Goal: Task Accomplishment & Management: Use online tool/utility

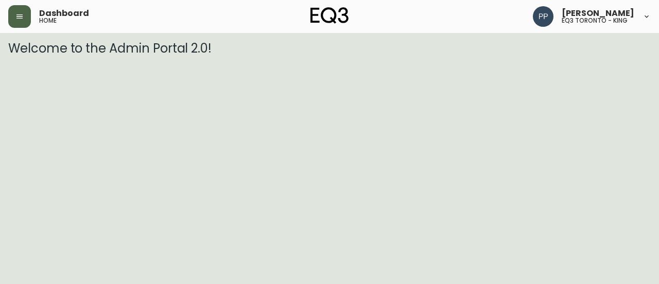
click at [21, 21] on button "button" at bounding box center [19, 16] width 23 height 23
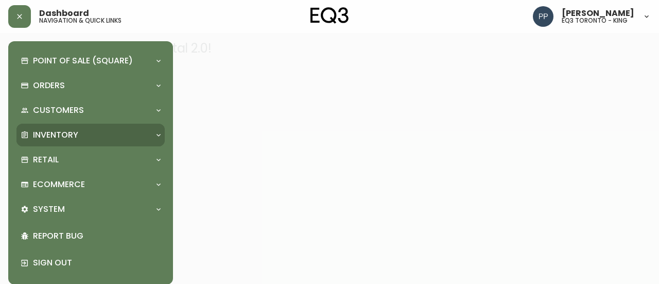
click at [60, 135] on p "Inventory" at bounding box center [55, 134] width 45 height 11
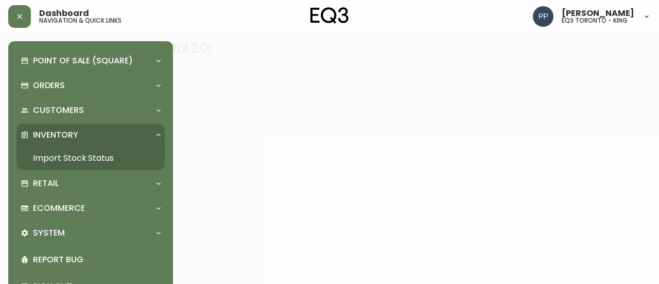
click at [82, 159] on link "Import Stock Status" at bounding box center [90, 158] width 148 height 24
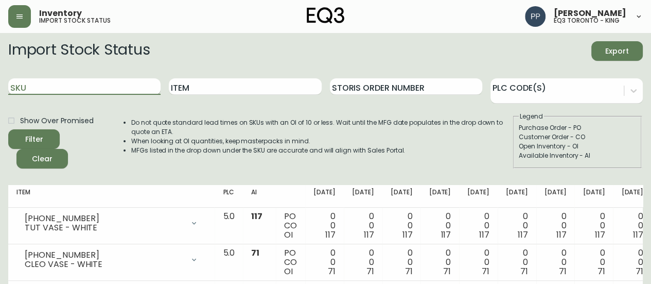
drag, startPoint x: 131, startPoint y: 89, endPoint x: 136, endPoint y: 86, distance: 5.8
click at [133, 89] on input "SKU" at bounding box center [84, 86] width 152 height 16
paste input "[PHONE_NUMBER]"
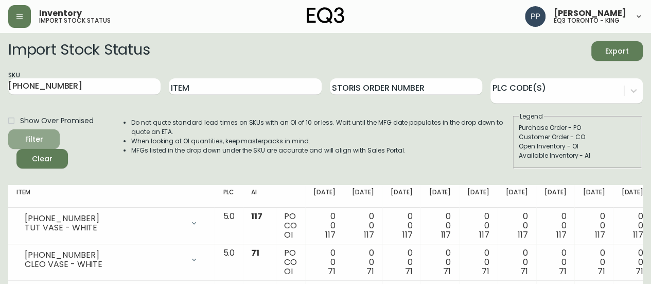
click at [41, 133] on div "Filter" at bounding box center [34, 139] width 18 height 13
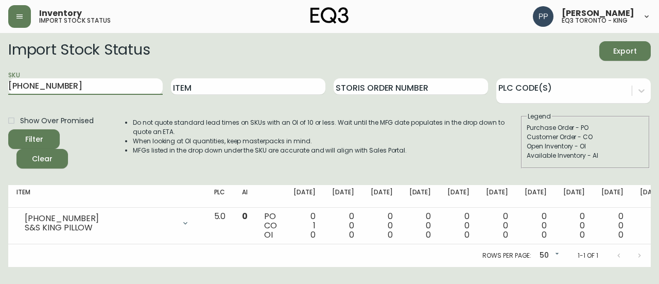
drag, startPoint x: 80, startPoint y: 87, endPoint x: 0, endPoint y: 87, distance: 80.3
click at [0, 87] on main "Import Stock Status Export SKU [PHONE_NUMBER] Item Storis Order Number PLC Code…" at bounding box center [329, 150] width 659 height 234
paste input "3"
click at [45, 136] on span "Filter" at bounding box center [33, 139] width 35 height 13
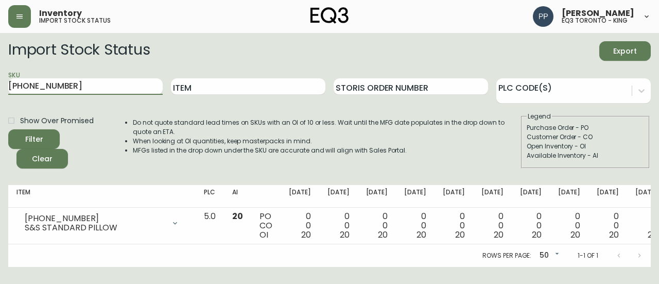
drag, startPoint x: 98, startPoint y: 89, endPoint x: 0, endPoint y: 91, distance: 97.8
click at [0, 92] on main "Import Stock Status Export SKU [PHONE_NUMBER] Item Storis Order Number PLC Code…" at bounding box center [329, 150] width 659 height 234
paste input "4"
type input "[PHONE_NUMBER]"
click at [46, 131] on button "Filter" at bounding box center [33, 139] width 51 height 20
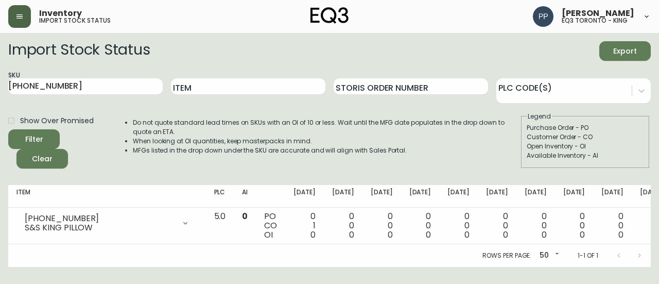
click at [22, 12] on button "button" at bounding box center [19, 16] width 23 height 23
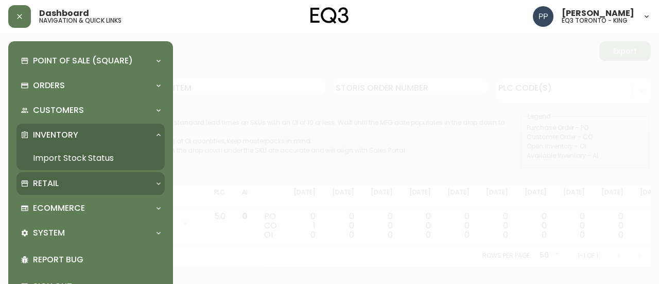
click at [46, 184] on p "Retail" at bounding box center [46, 183] width 26 height 11
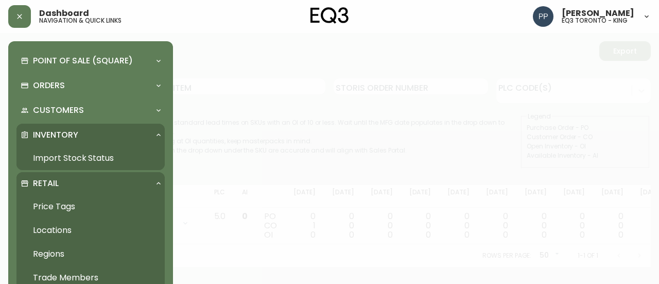
click at [68, 202] on link "Price Tags" at bounding box center [90, 207] width 148 height 24
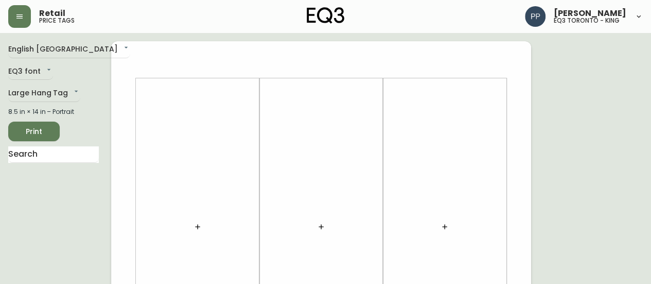
scroll to position [51, 0]
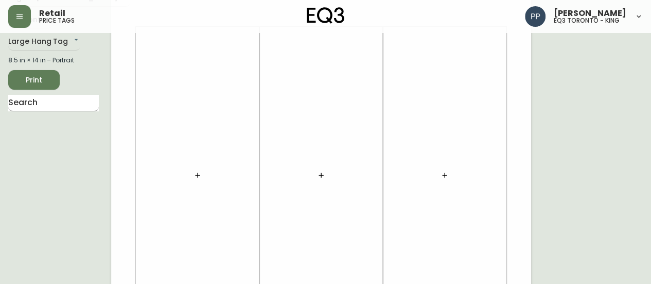
click at [90, 104] on input "text" at bounding box center [53, 103] width 91 height 16
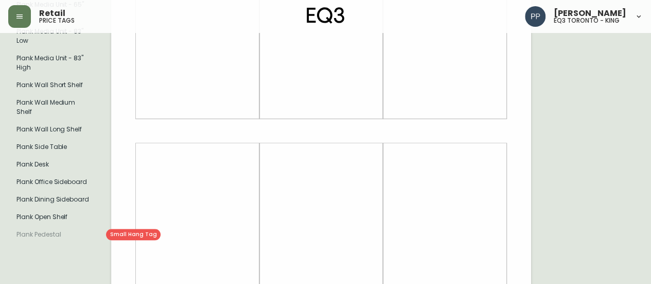
scroll to position [257, 0]
type input "PLANK"
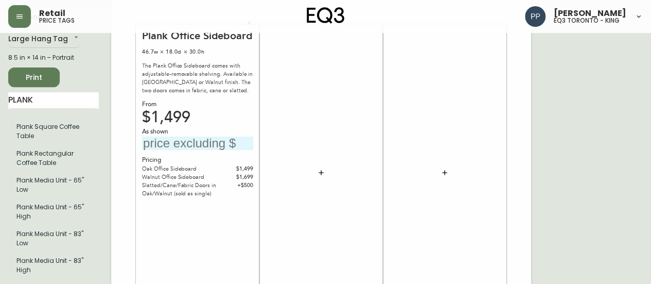
scroll to position [0, 0]
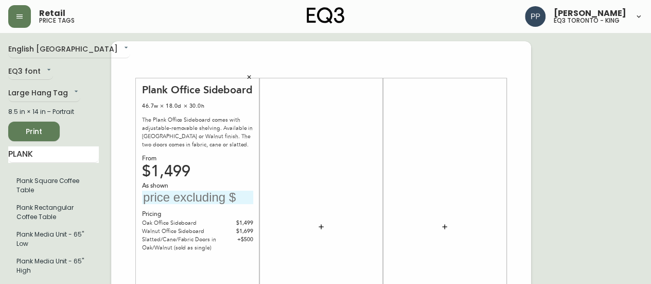
click at [163, 199] on input "text" at bounding box center [197, 197] width 111 height 14
type input "$2499"
drag, startPoint x: 56, startPoint y: 46, endPoint x: 293, endPoint y: 153, distance: 260.5
click at [293, 153] on div at bounding box center [321, 226] width 111 height 287
click at [46, 133] on span "Print" at bounding box center [33, 131] width 35 height 13
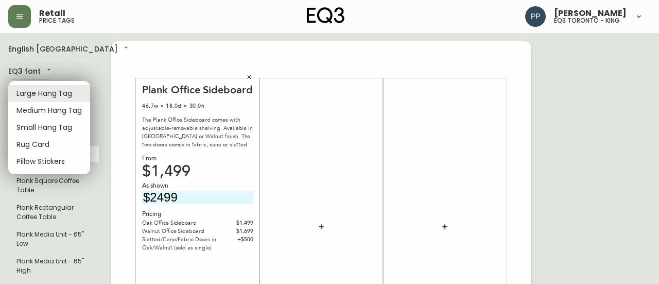
click at [69, 130] on li "Small Hang Tag" at bounding box center [49, 127] width 82 height 17
type input "small"
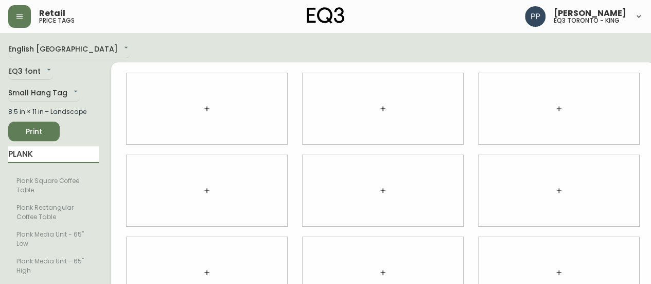
drag, startPoint x: 56, startPoint y: 153, endPoint x: 0, endPoint y: 155, distance: 55.6
click at [0, 155] on main "English Canada en_CA EQ3 font EQ3 Small Hang Tag small 8.5 in × 11 in – Landsca…" at bounding box center [325, 268] width 651 height 470
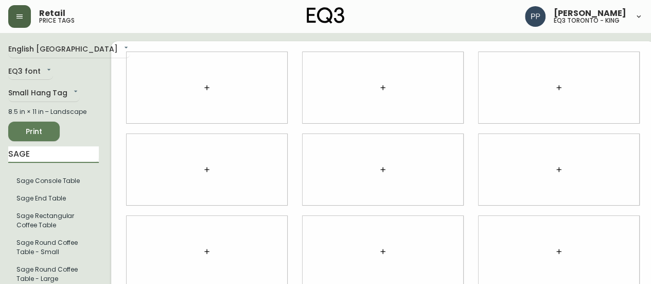
type input "SAGE"
click at [21, 20] on icon "button" at bounding box center [19, 16] width 8 height 8
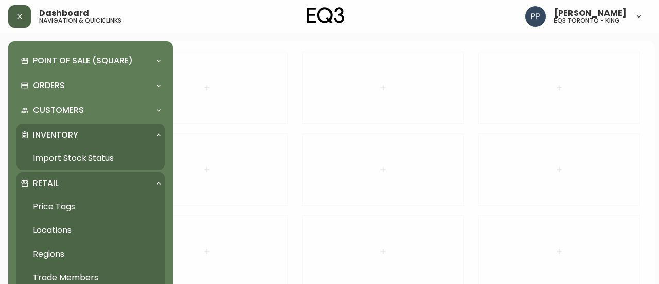
click at [62, 129] on p "Inventory" at bounding box center [55, 134] width 45 height 11
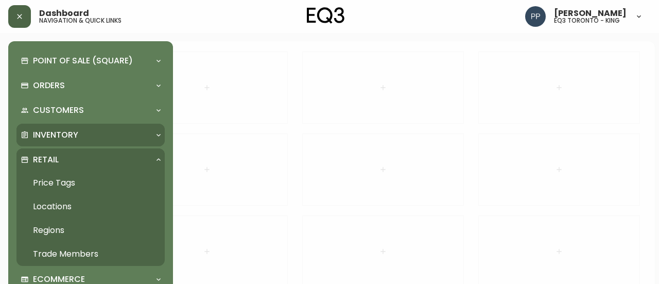
click at [62, 128] on div "Inventory" at bounding box center [90, 135] width 148 height 23
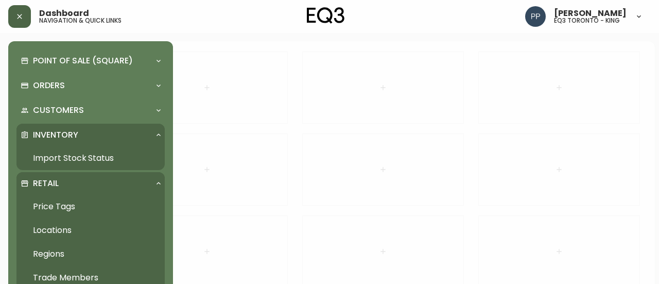
click at [82, 153] on link "Import Stock Status" at bounding box center [90, 158] width 148 height 24
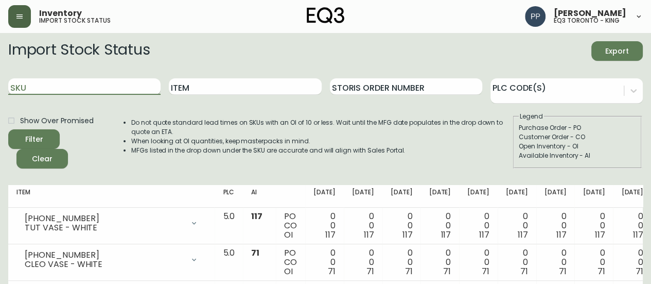
click at [118, 87] on input "SKU" at bounding box center [84, 86] width 152 height 16
type input "[PHONE_NUMBER]"
type input "Q"
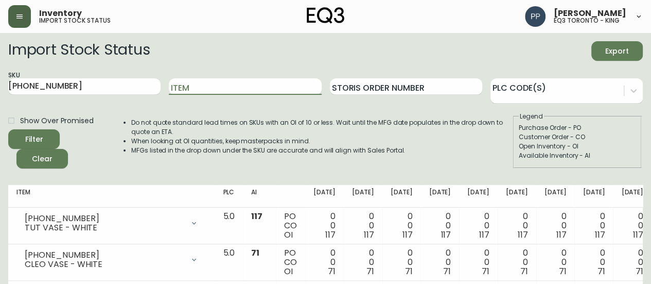
click at [51, 144] on span "Filter" at bounding box center [33, 139] width 35 height 13
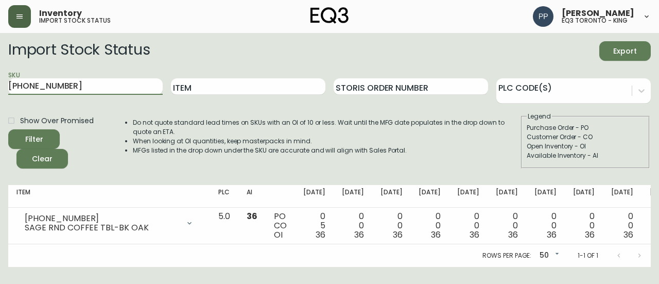
click at [0, 90] on main "Import Stock Status Export SKU [PHONE_NUMBER] Item Storis Order Number PLC Code…" at bounding box center [329, 150] width 659 height 234
click at [16, 19] on icon "button" at bounding box center [19, 16] width 8 height 8
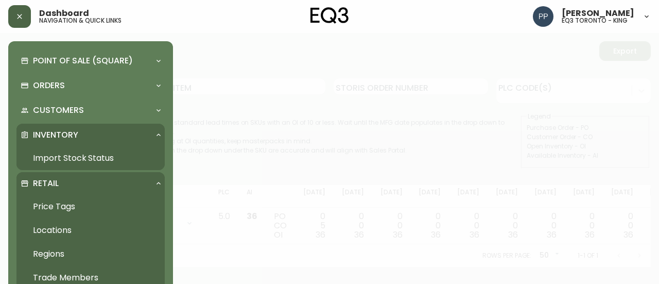
click at [66, 161] on link "Import Stock Status" at bounding box center [90, 158] width 148 height 24
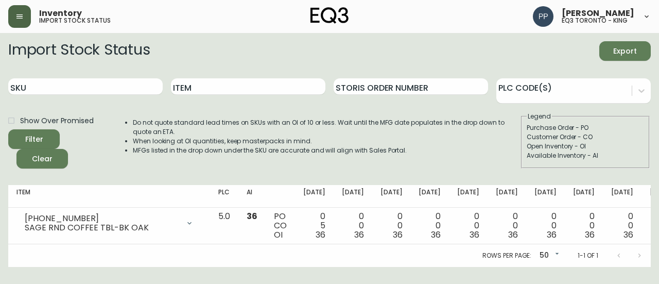
click at [14, 9] on button "button" at bounding box center [19, 16] width 23 height 23
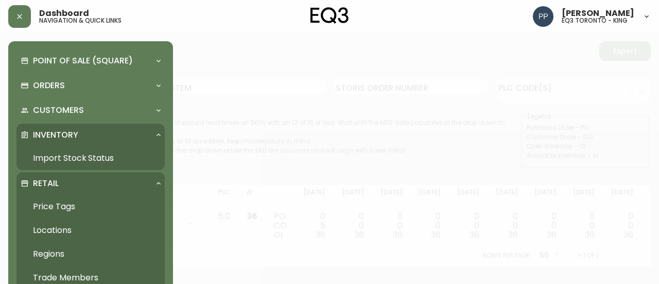
click at [58, 204] on link "Price Tags" at bounding box center [90, 207] width 148 height 24
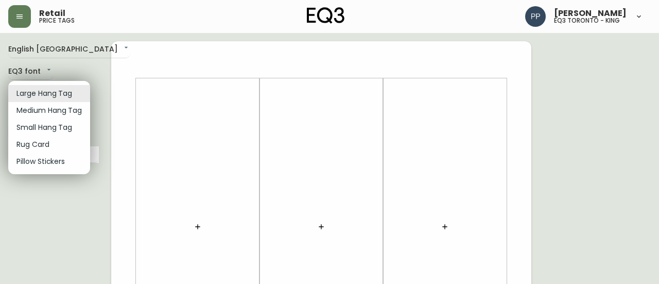
click at [56, 130] on li "Small Hang Tag" at bounding box center [49, 127] width 82 height 17
type input "small"
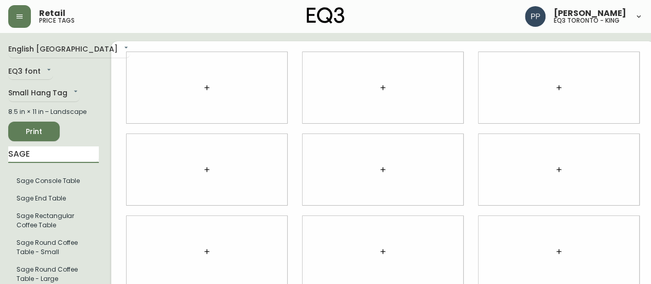
type input "SAGE"
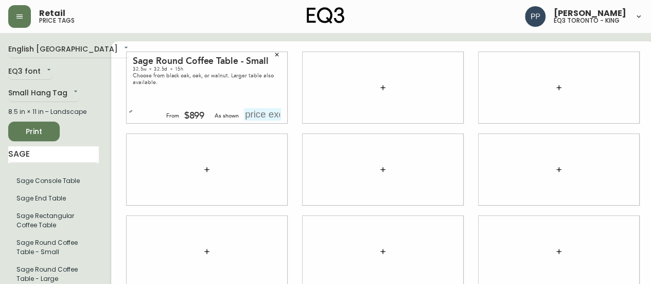
click at [124, 110] on div "From $899 As shown" at bounding box center [200, 114] width 161 height 12
click at [129, 110] on icon "button" at bounding box center [131, 111] width 4 height 4
click at [46, 131] on span "Print" at bounding box center [33, 131] width 35 height 13
click at [19, 17] on icon "button" at bounding box center [19, 16] width 8 height 8
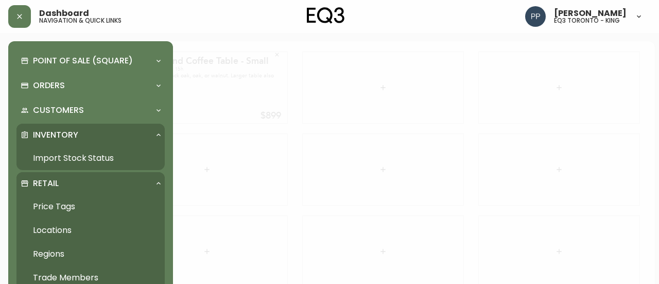
click at [81, 152] on link "Import Stock Status" at bounding box center [90, 158] width 148 height 24
